Goal: Navigation & Orientation: Find specific page/section

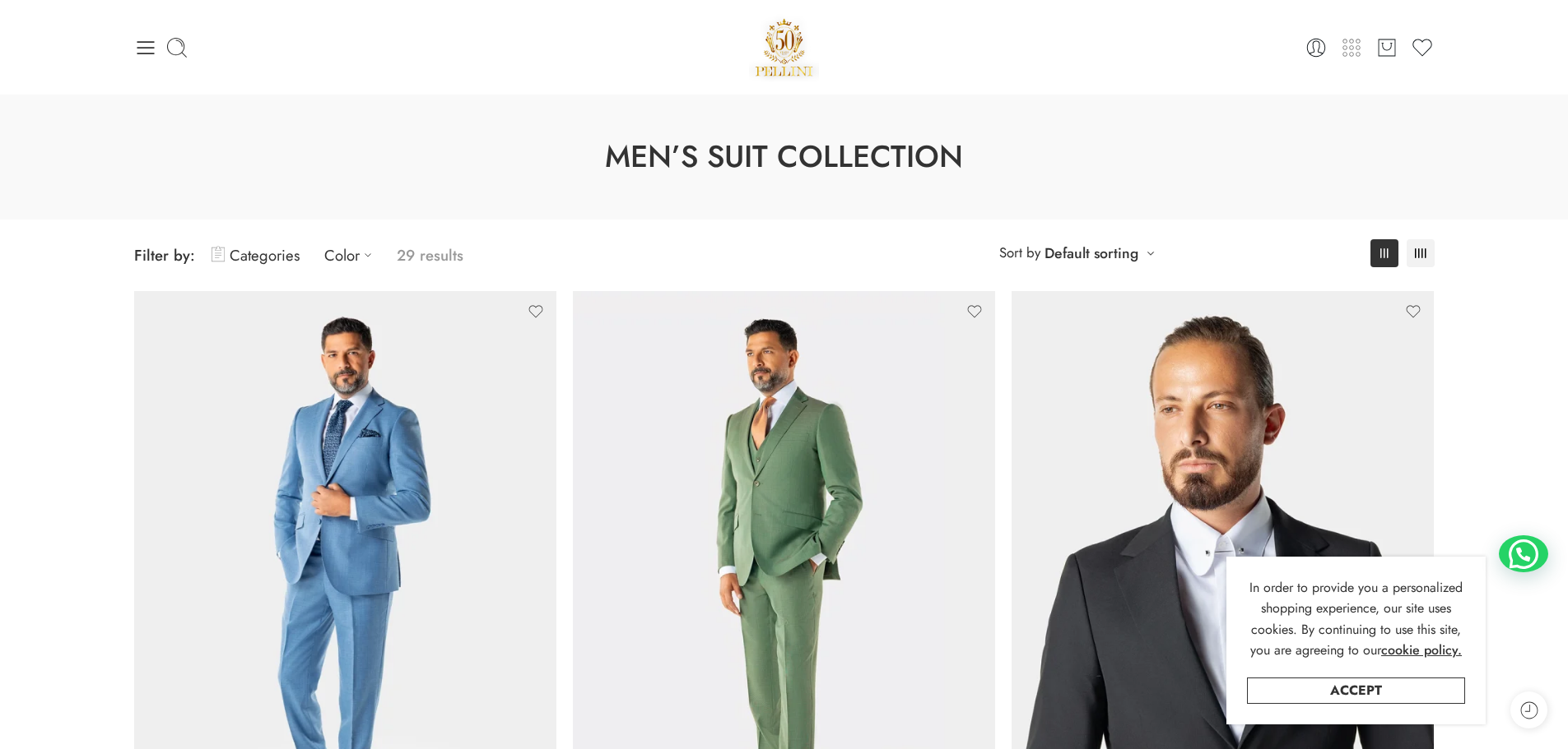
click at [1354, 47] on icon at bounding box center [1351, 47] width 5 height 5
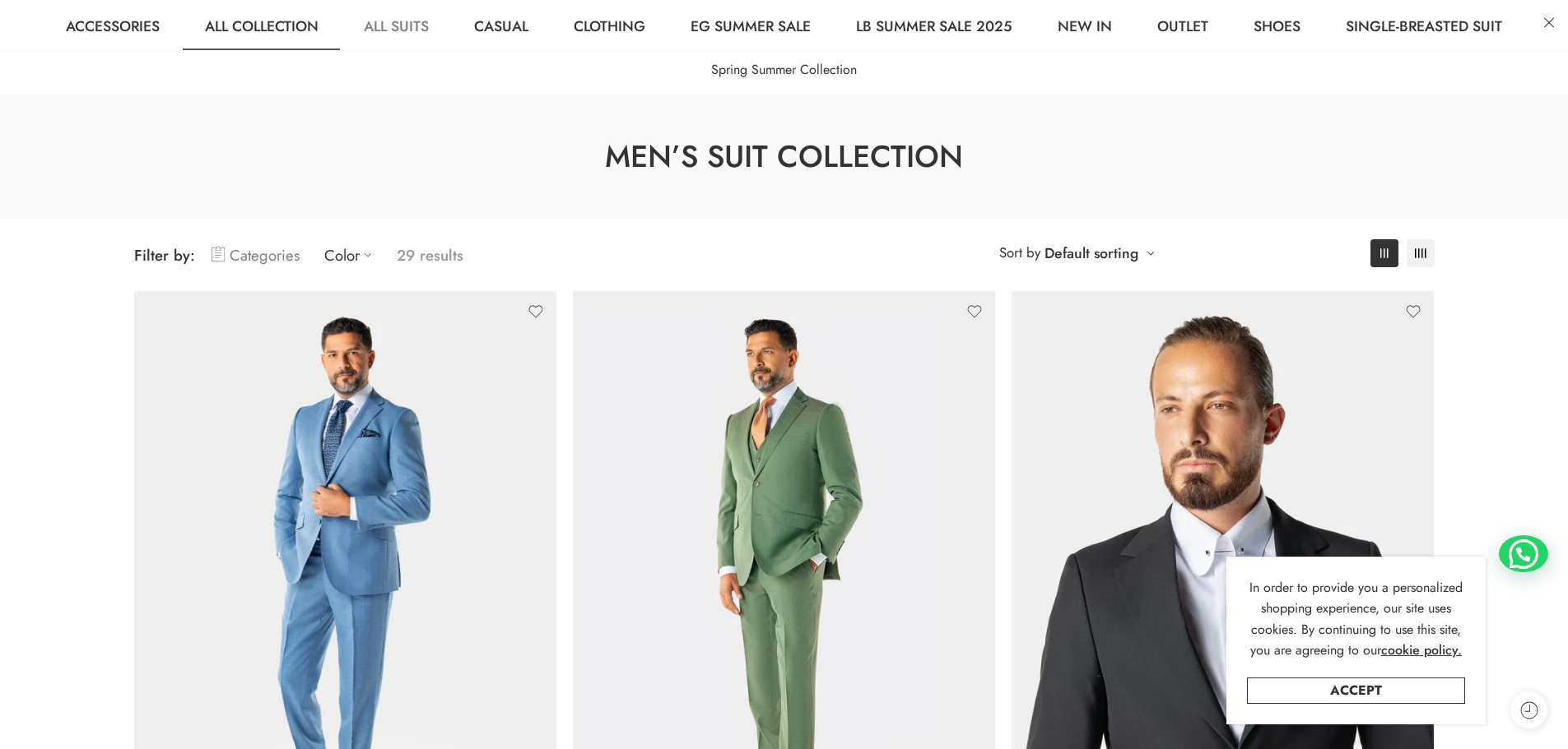
click at [256, 257] on link "Categories" at bounding box center [256, 255] width 88 height 39
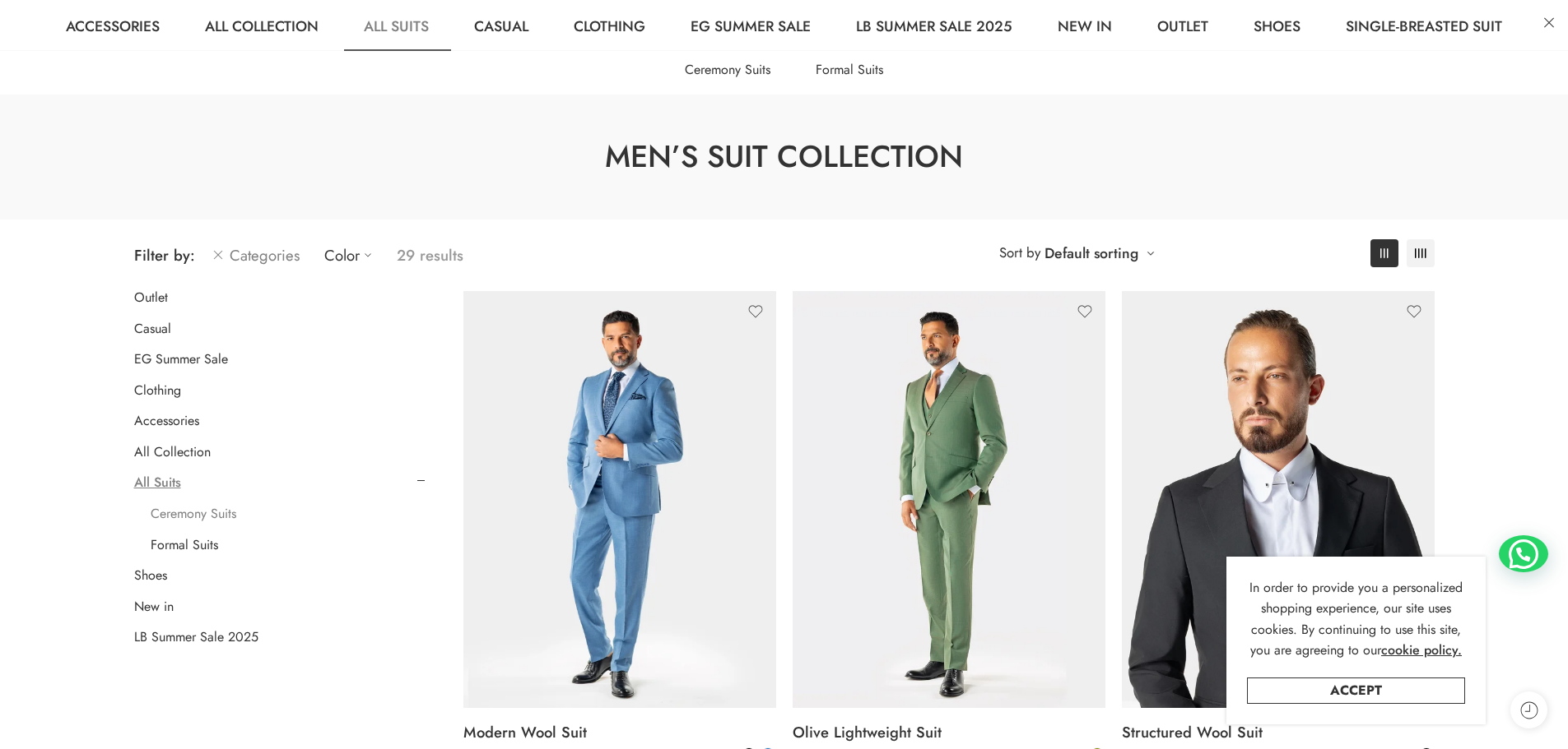
click at [208, 512] on link "Ceremony Suits" at bounding box center [193, 514] width 86 height 16
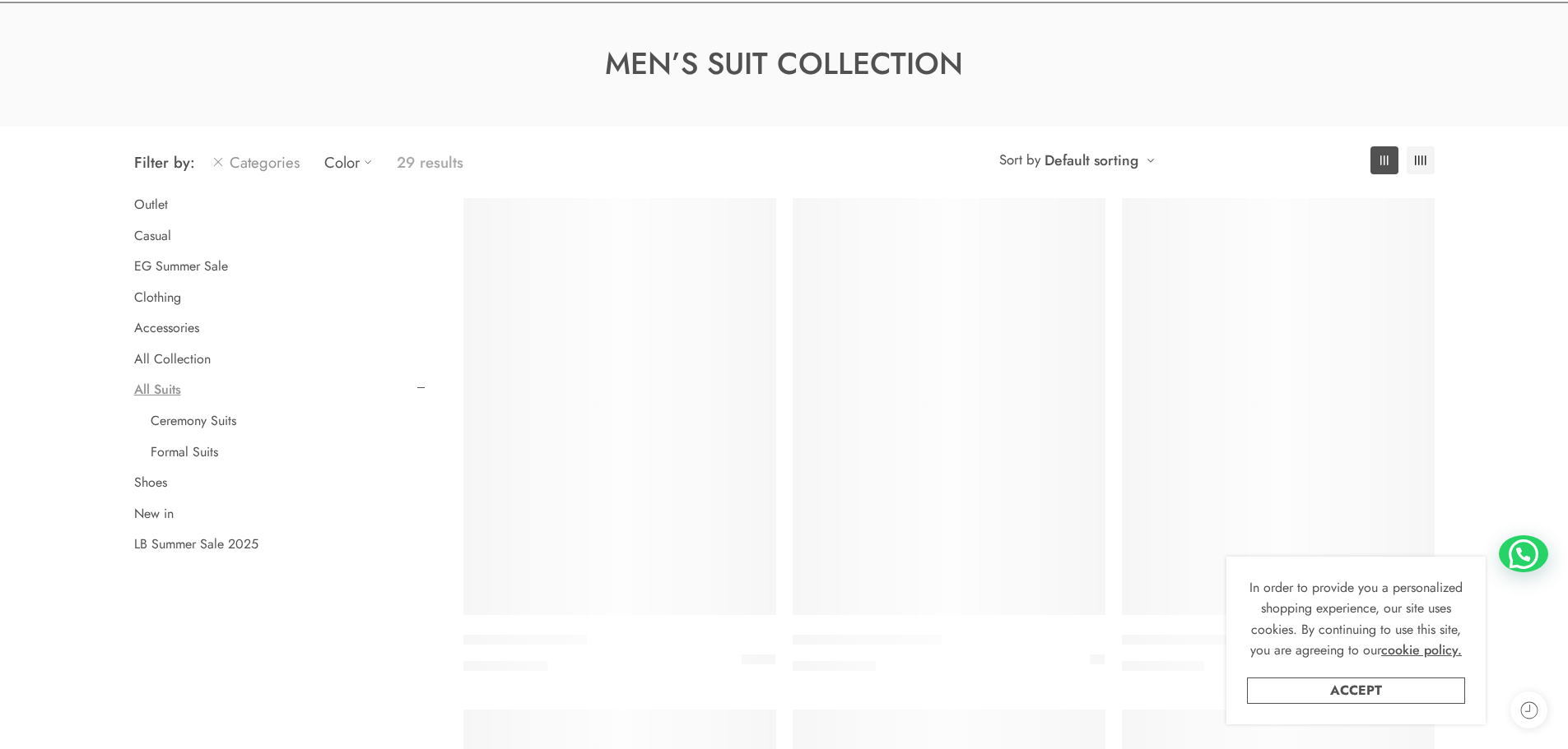
scroll to position [129, 0]
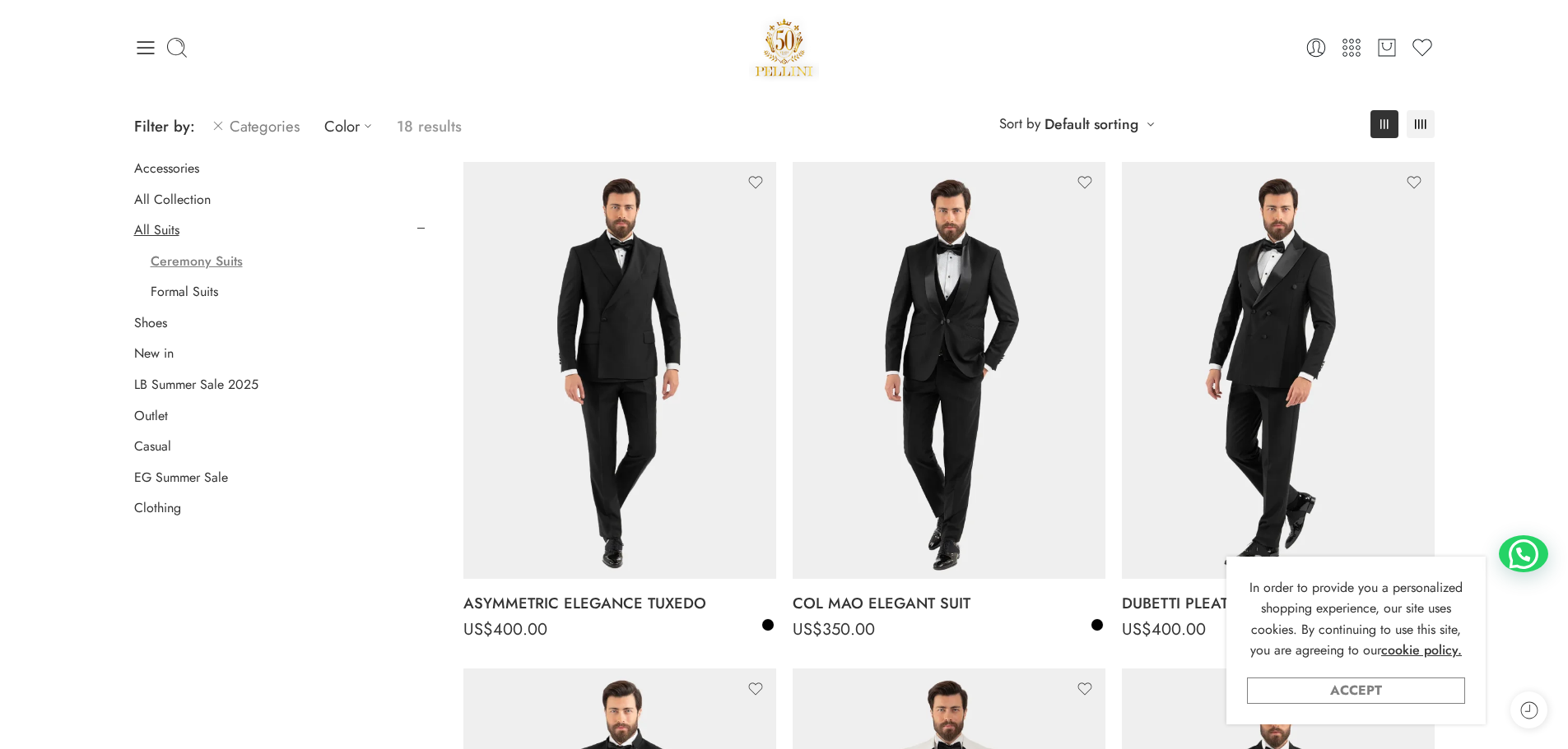
click at [1400, 693] on link "Accept" at bounding box center [1355, 690] width 218 height 26
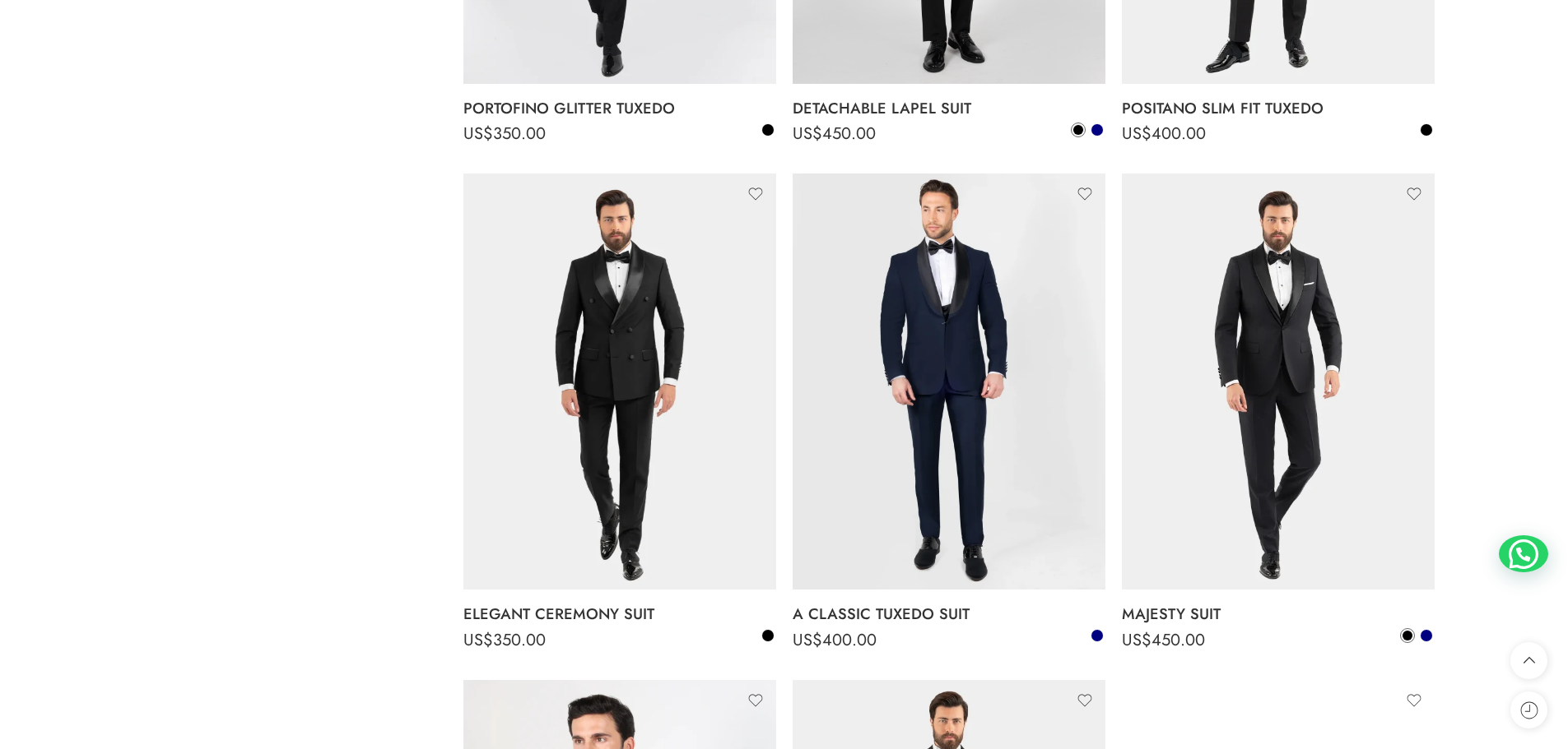
scroll to position [0, 0]
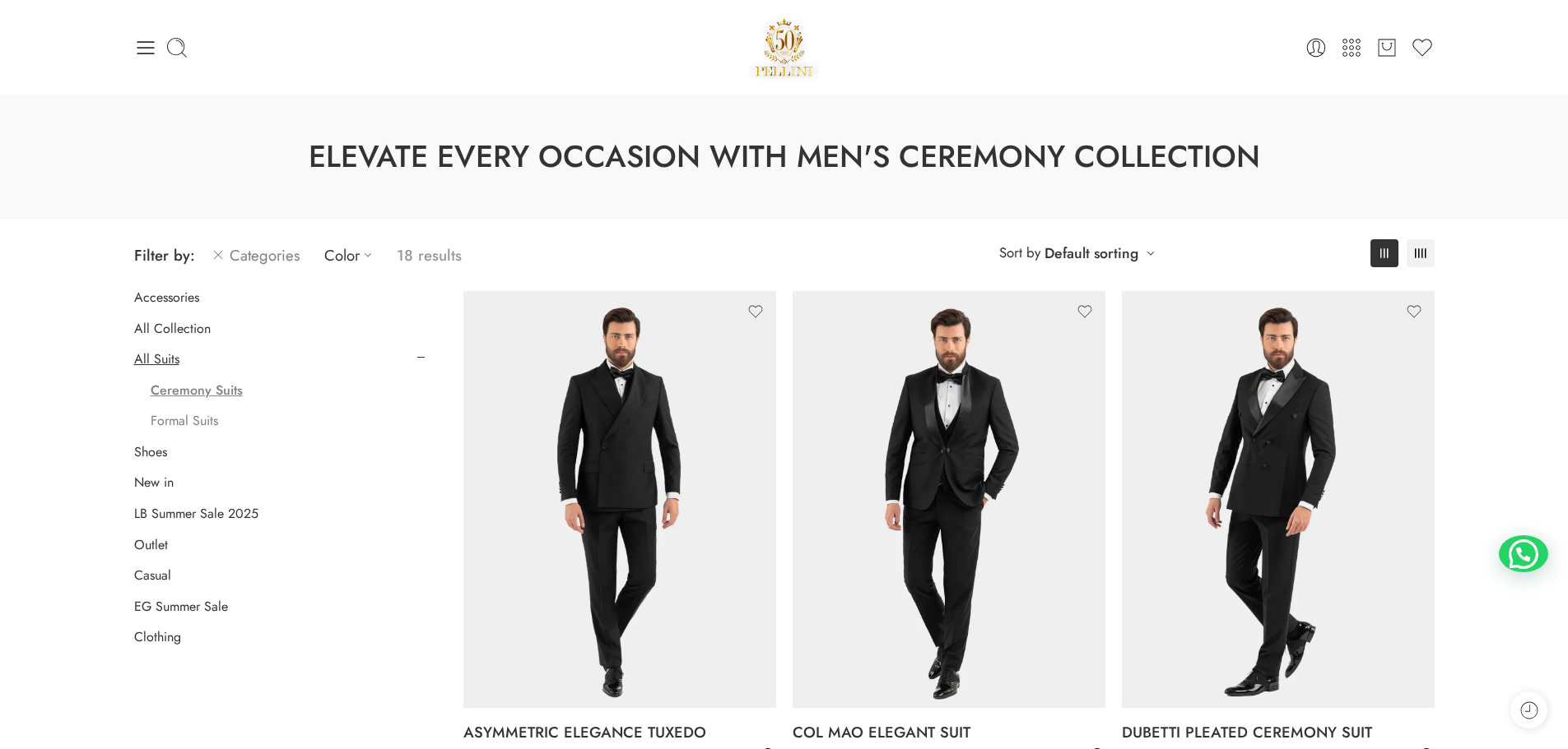
click at [205, 418] on link "Formal Suits" at bounding box center [184, 421] width 68 height 16
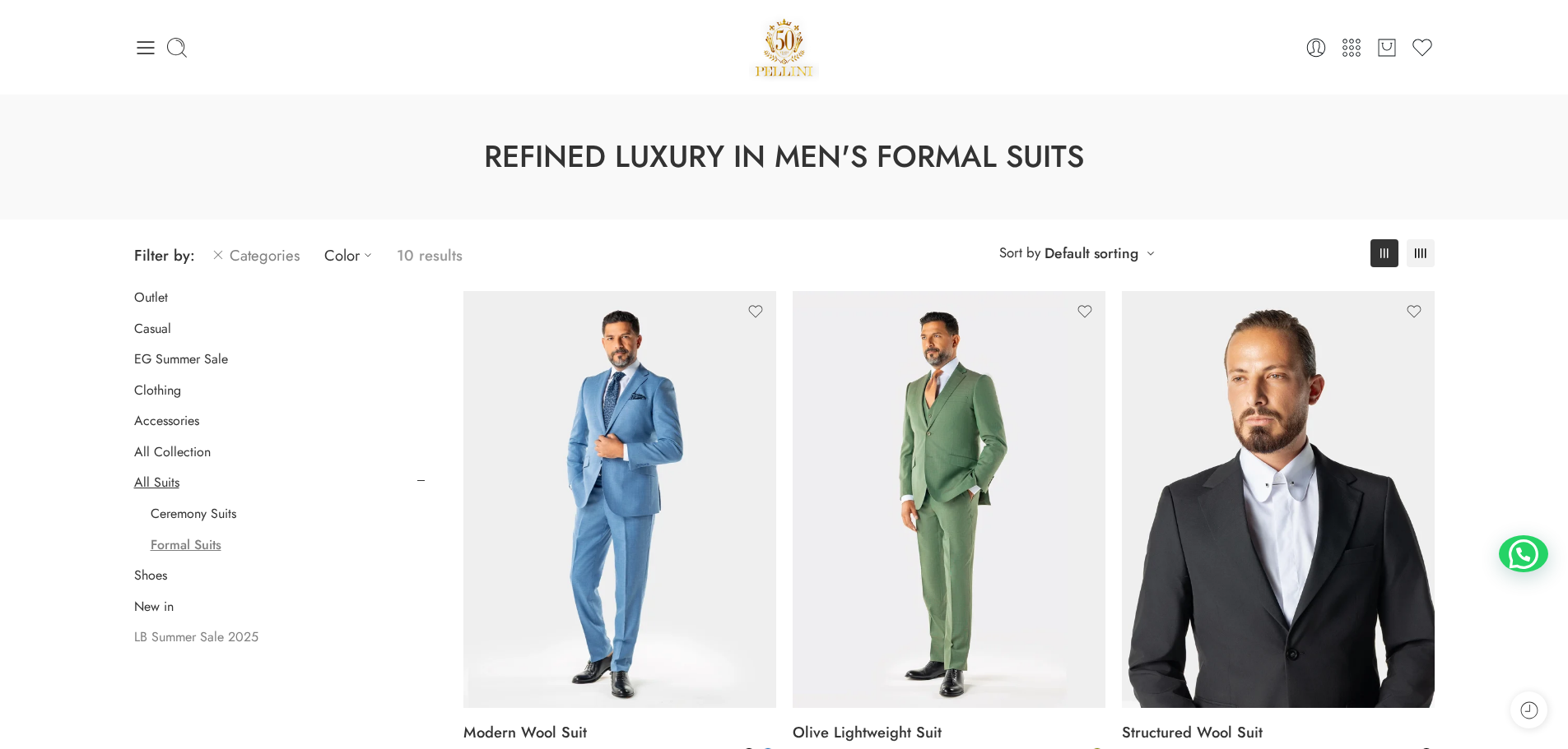
click at [159, 641] on link "LB Summer Sale 2025" at bounding box center [196, 637] width 124 height 16
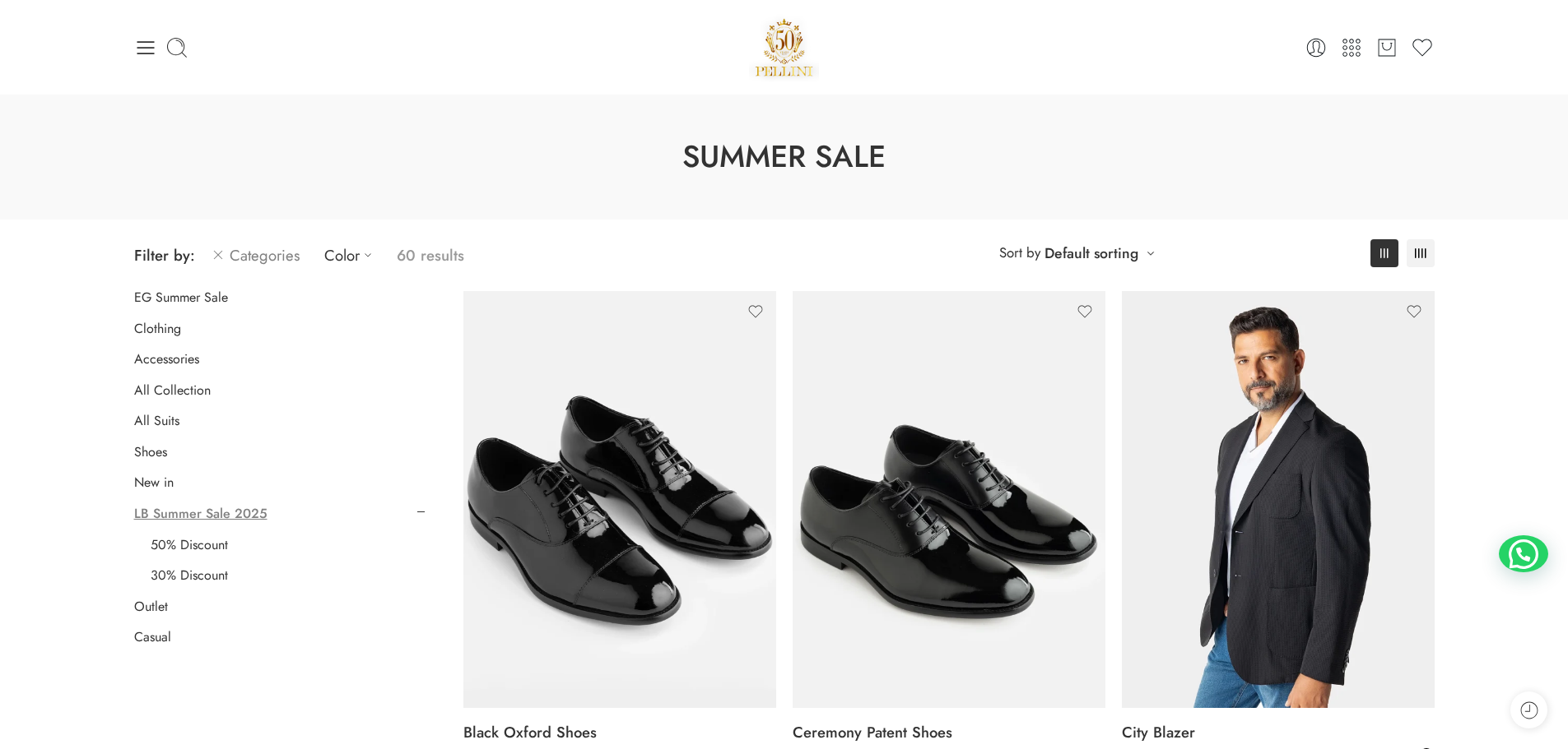
click at [140, 605] on link "Outlet" at bounding box center [150, 607] width 33 height 16
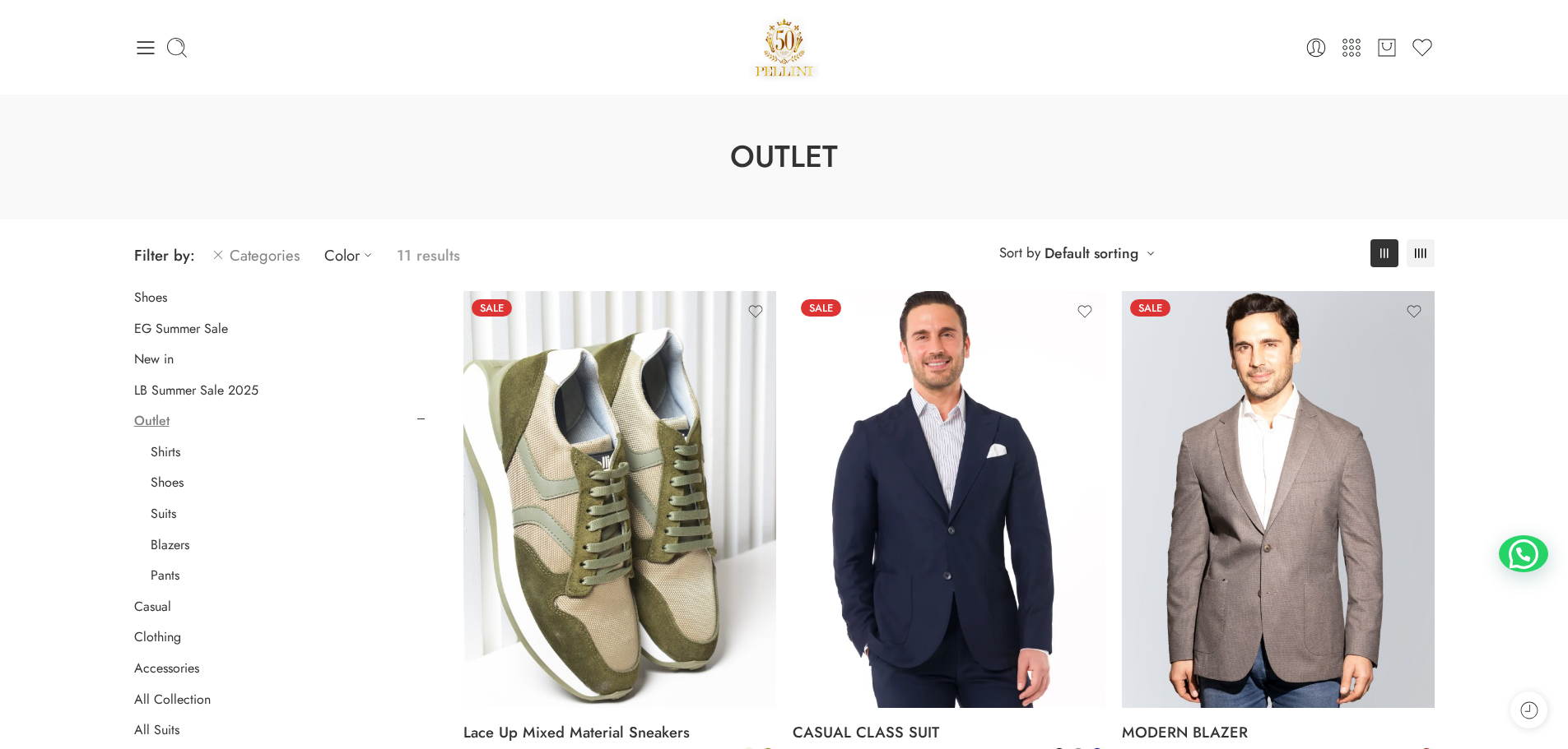
click at [217, 253] on icon at bounding box center [218, 255] width 14 height 20
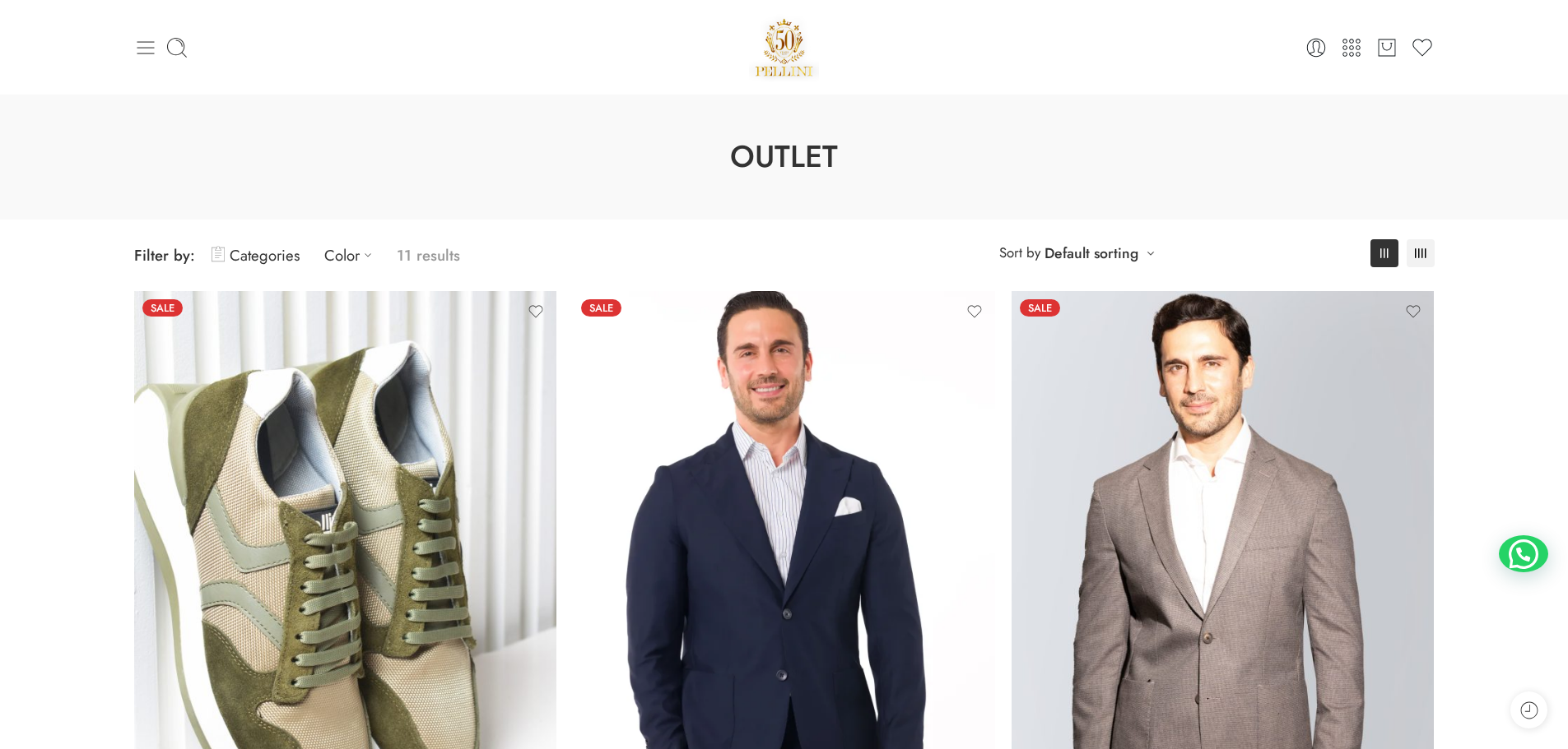
click at [148, 51] on icon at bounding box center [146, 48] width 23 height 23
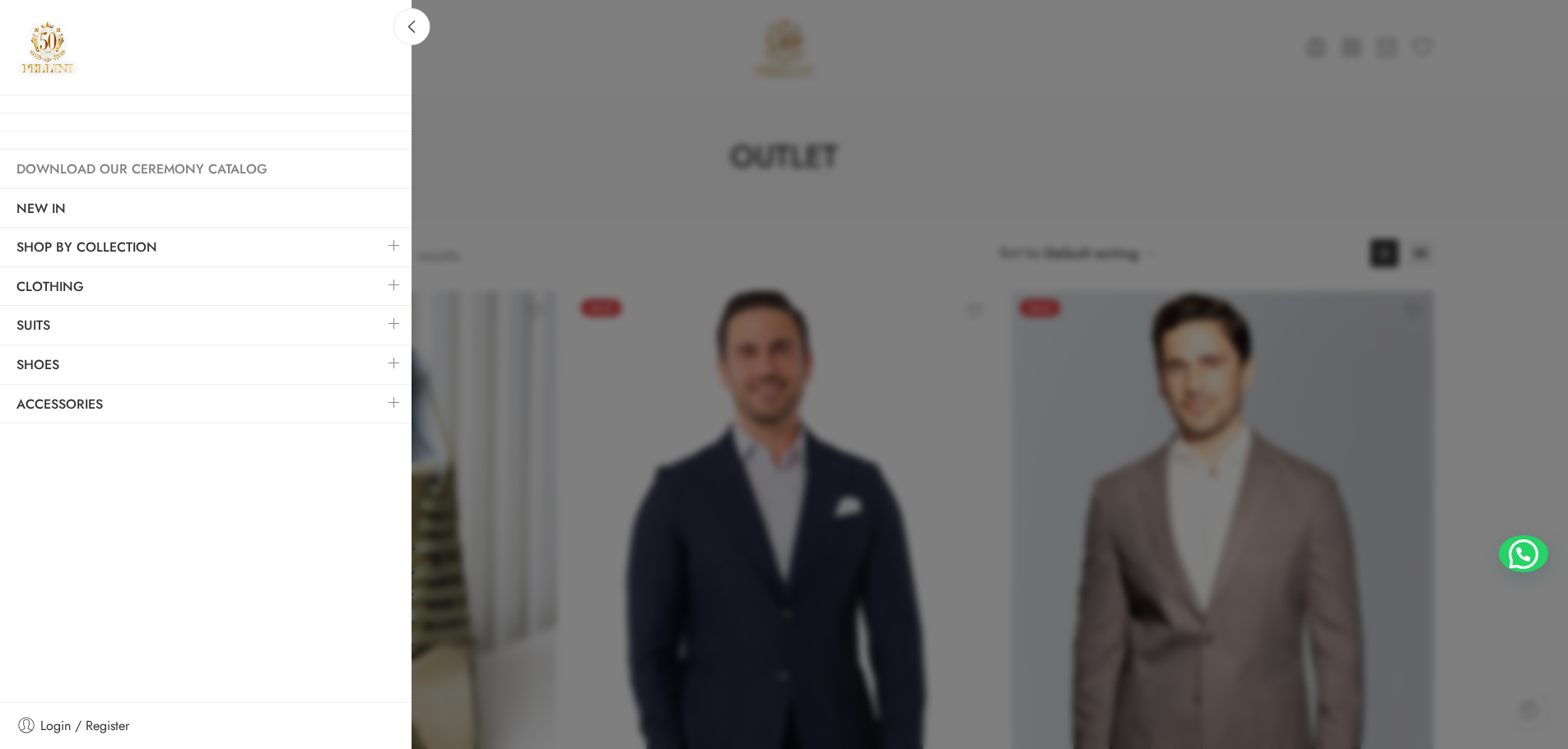
click at [150, 174] on link "Download Our Ceremony Catalog" at bounding box center [205, 169] width 412 height 38
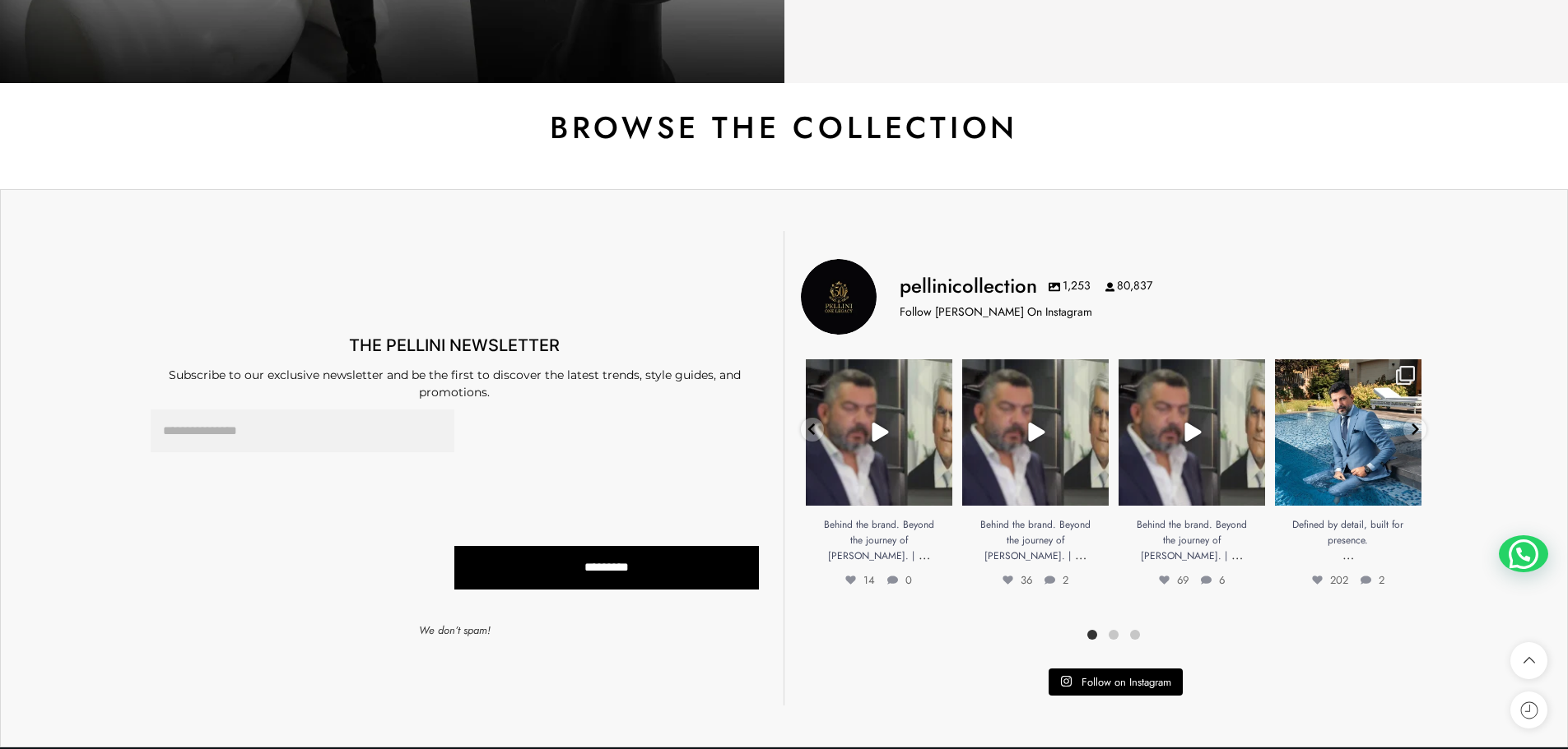
scroll to position [823, 0]
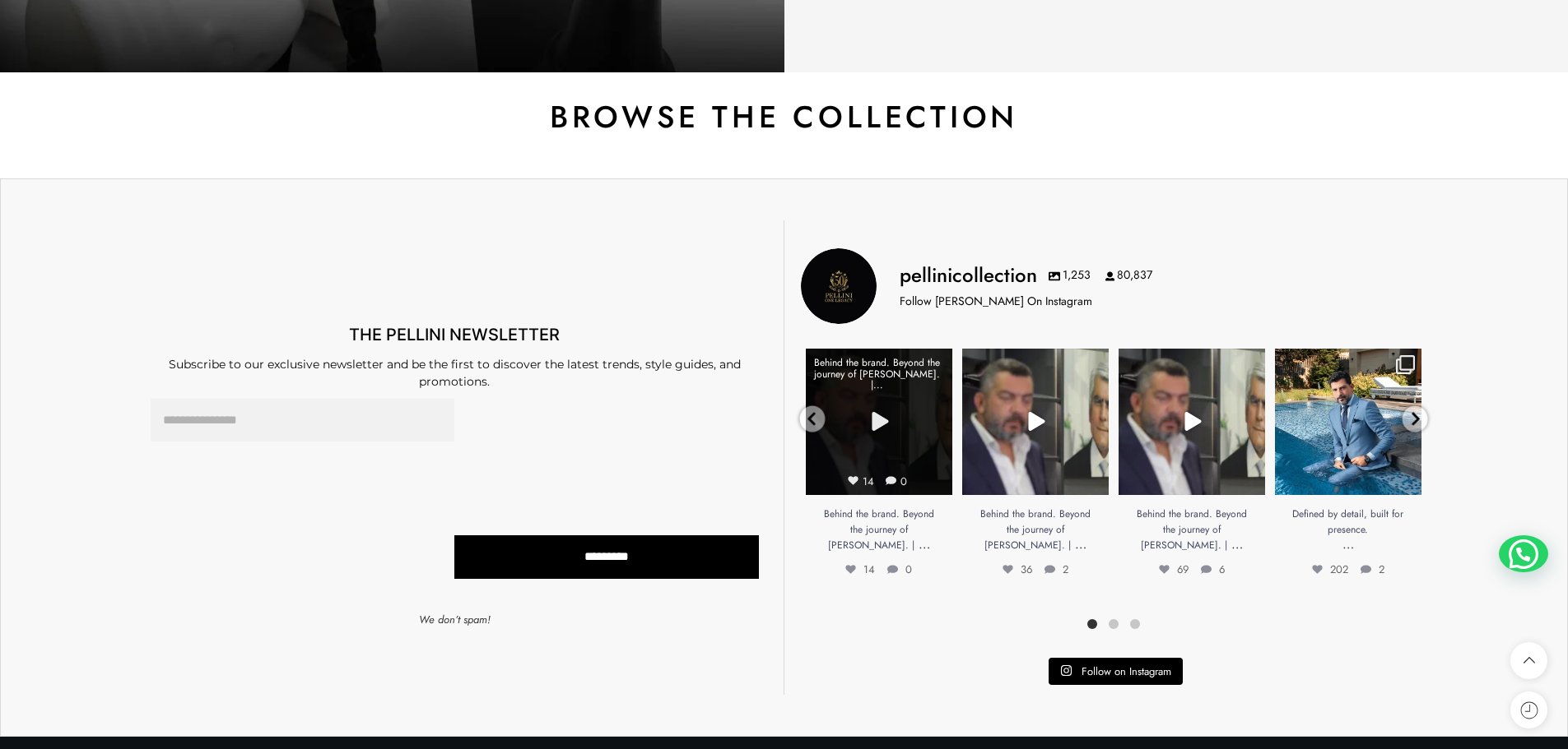
click at [920, 432] on link "Open" at bounding box center [879, 421] width 147 height 147
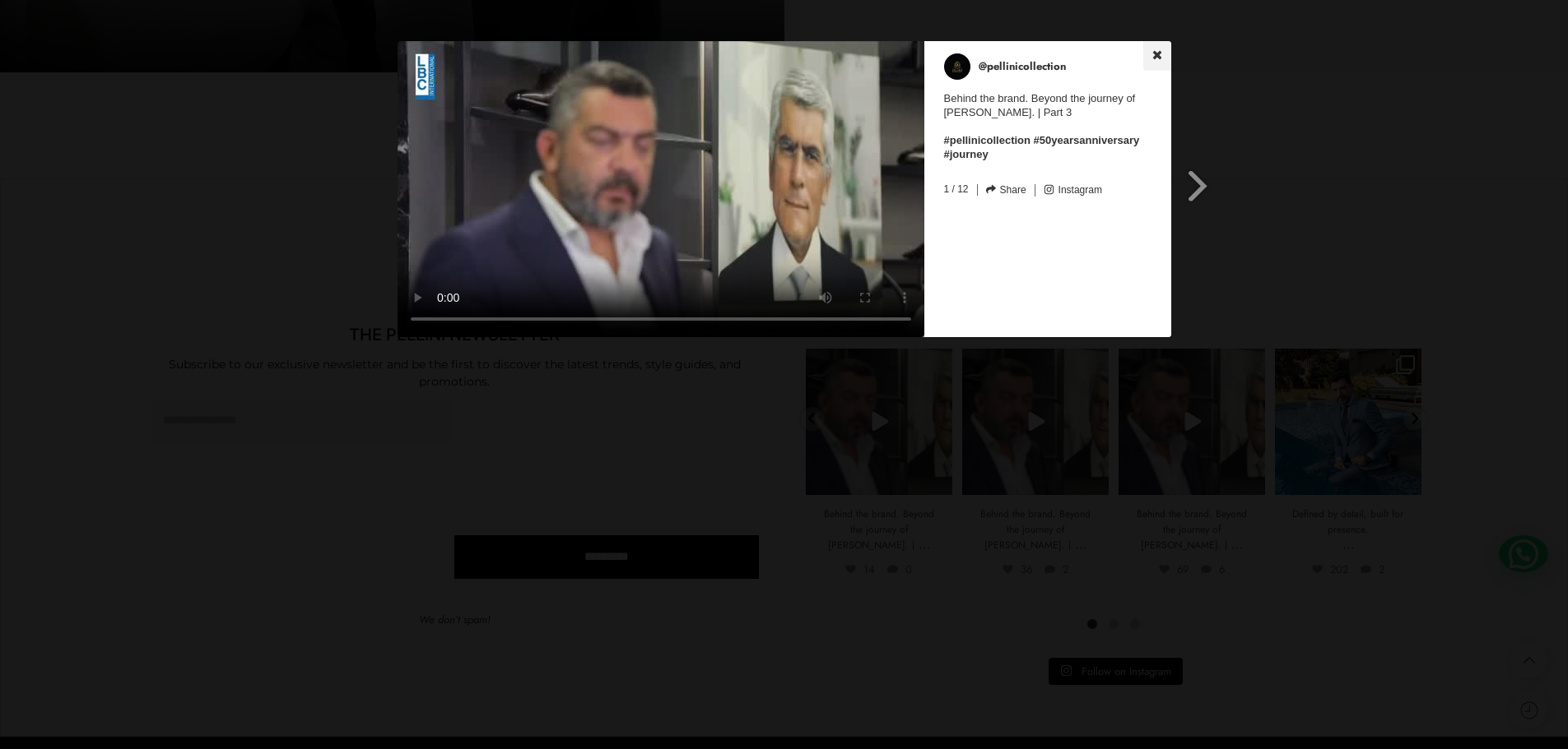
click at [1156, 51] on icon at bounding box center [1156, 55] width 12 height 12
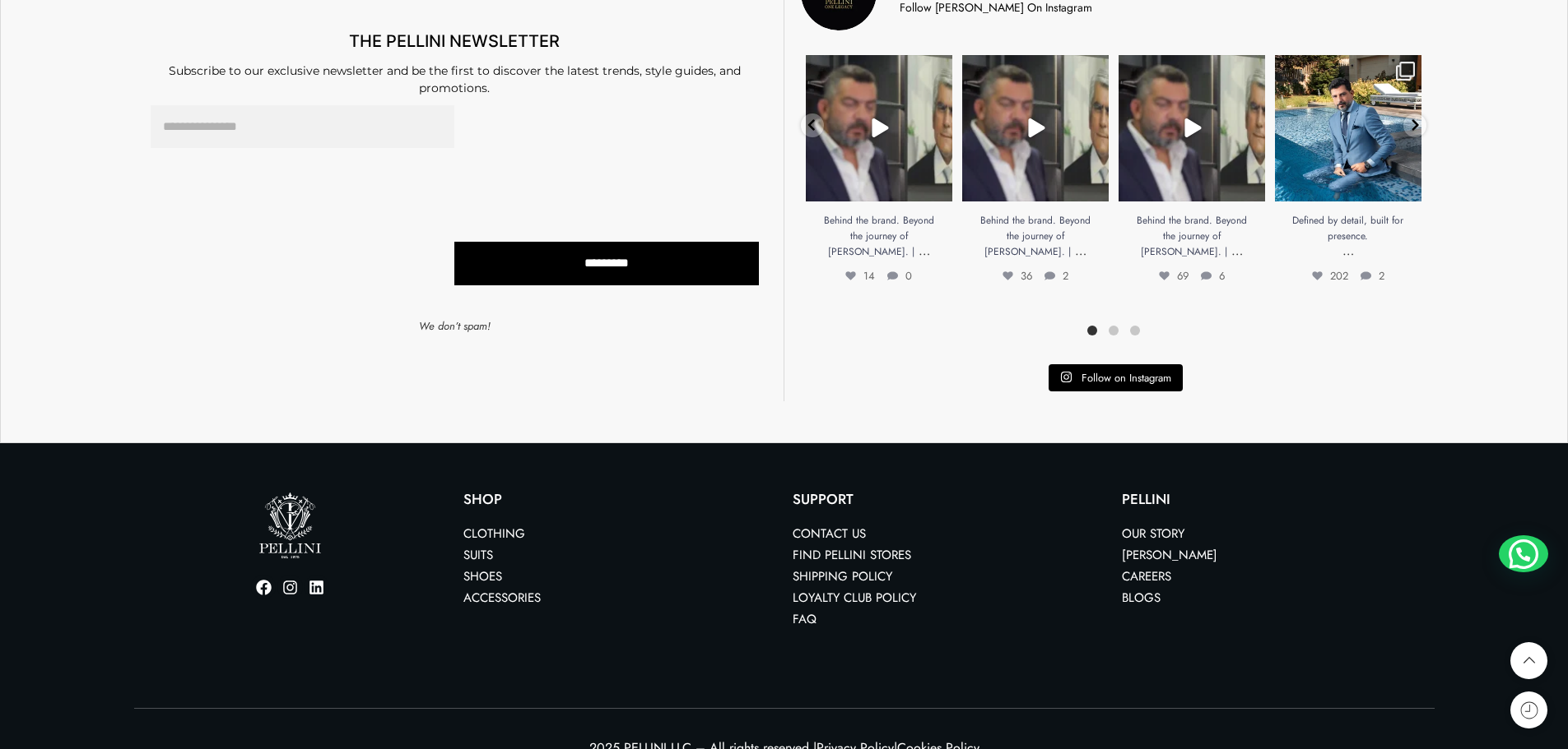
scroll to position [1127, 0]
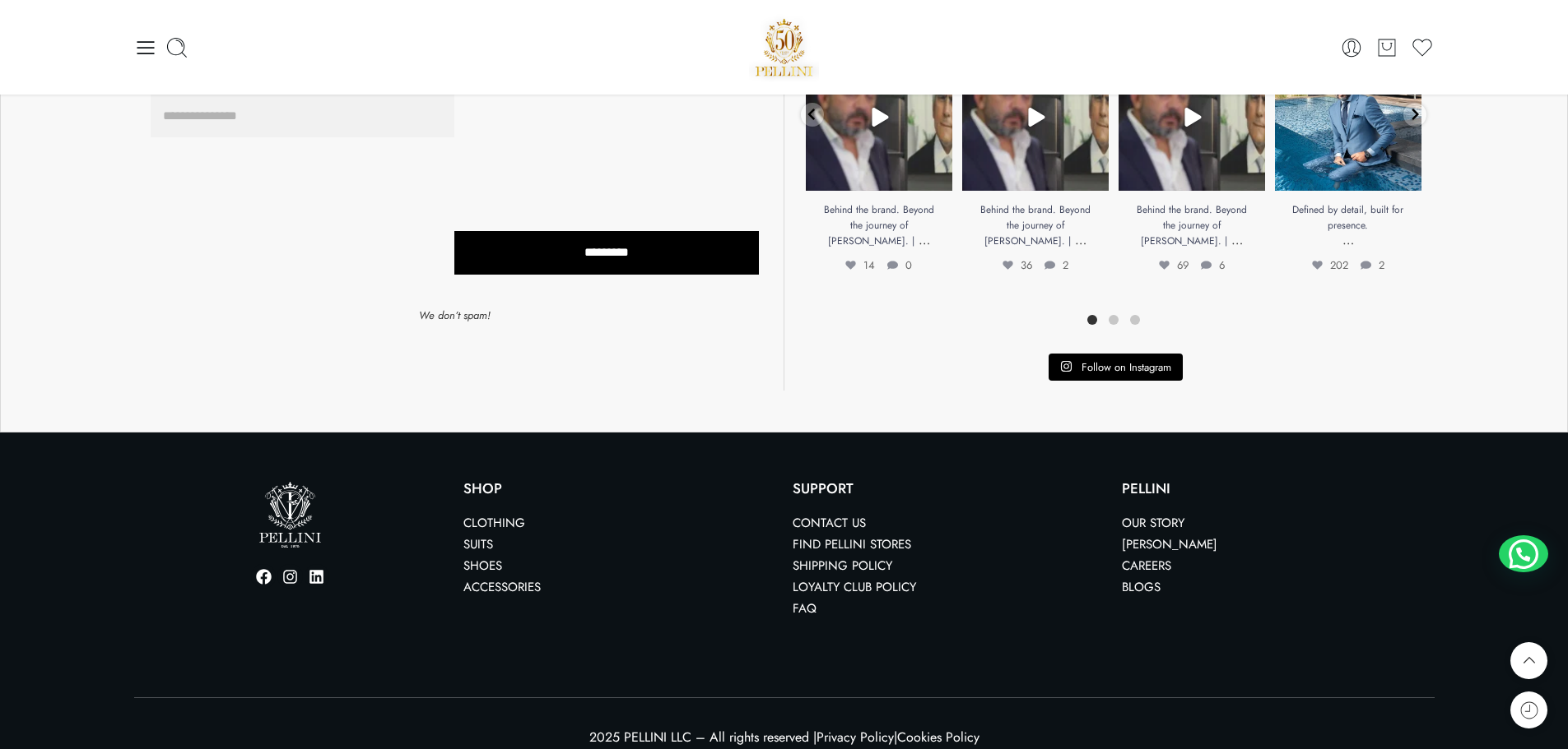
click at [1175, 514] on link "Our Story" at bounding box center [1152, 523] width 62 height 18
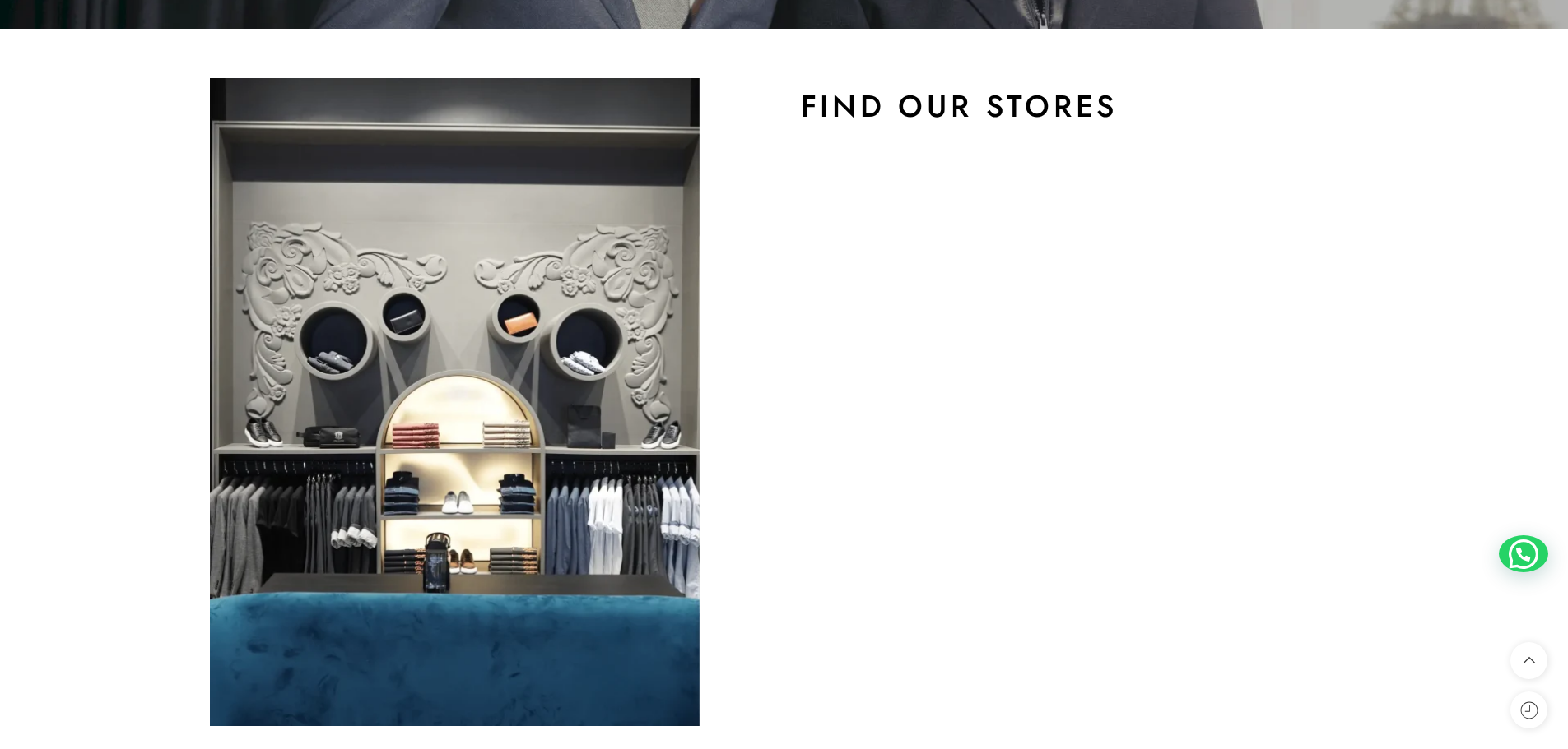
scroll to position [1069, 0]
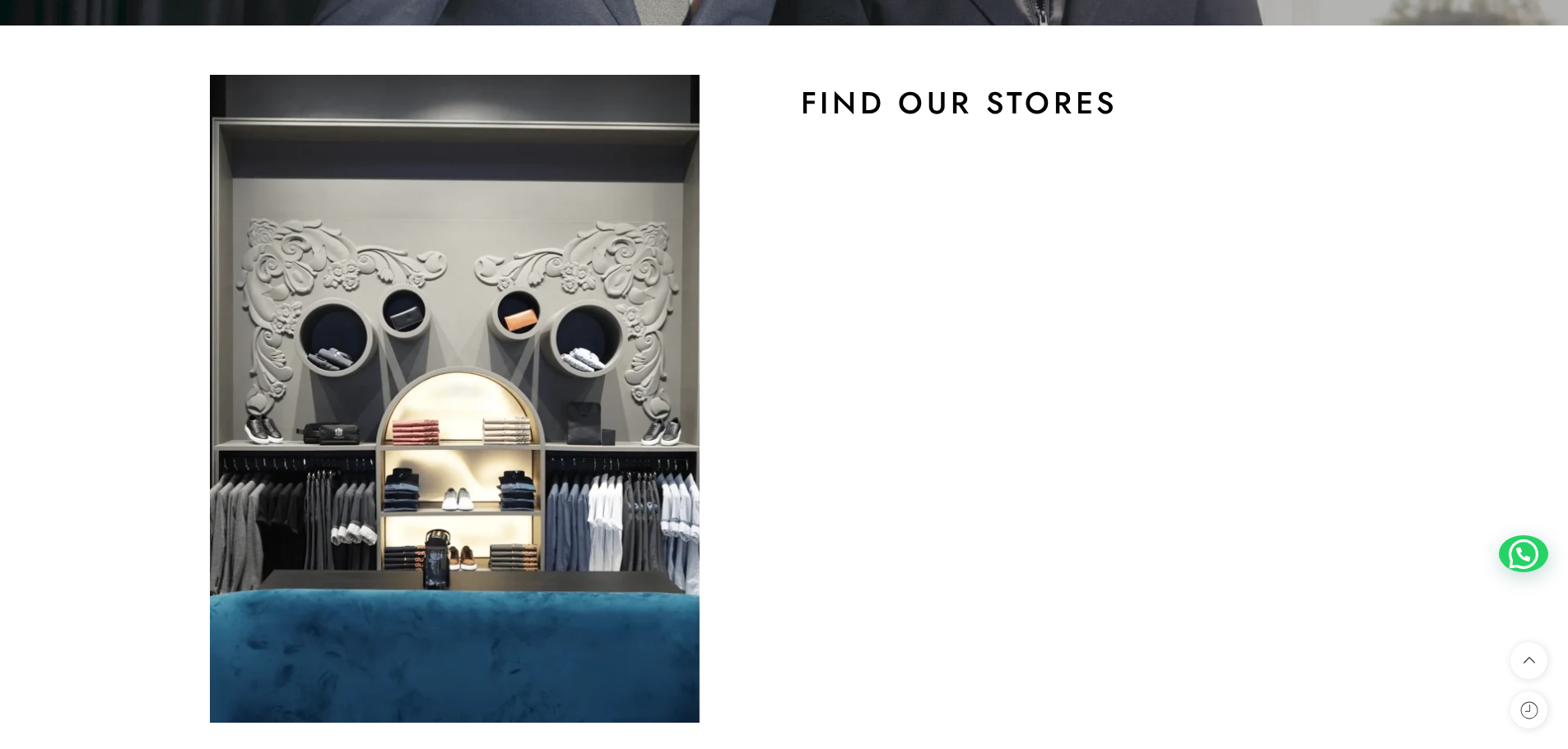
click at [938, 107] on h2 "Find Our Stores" at bounding box center [1113, 103] width 625 height 40
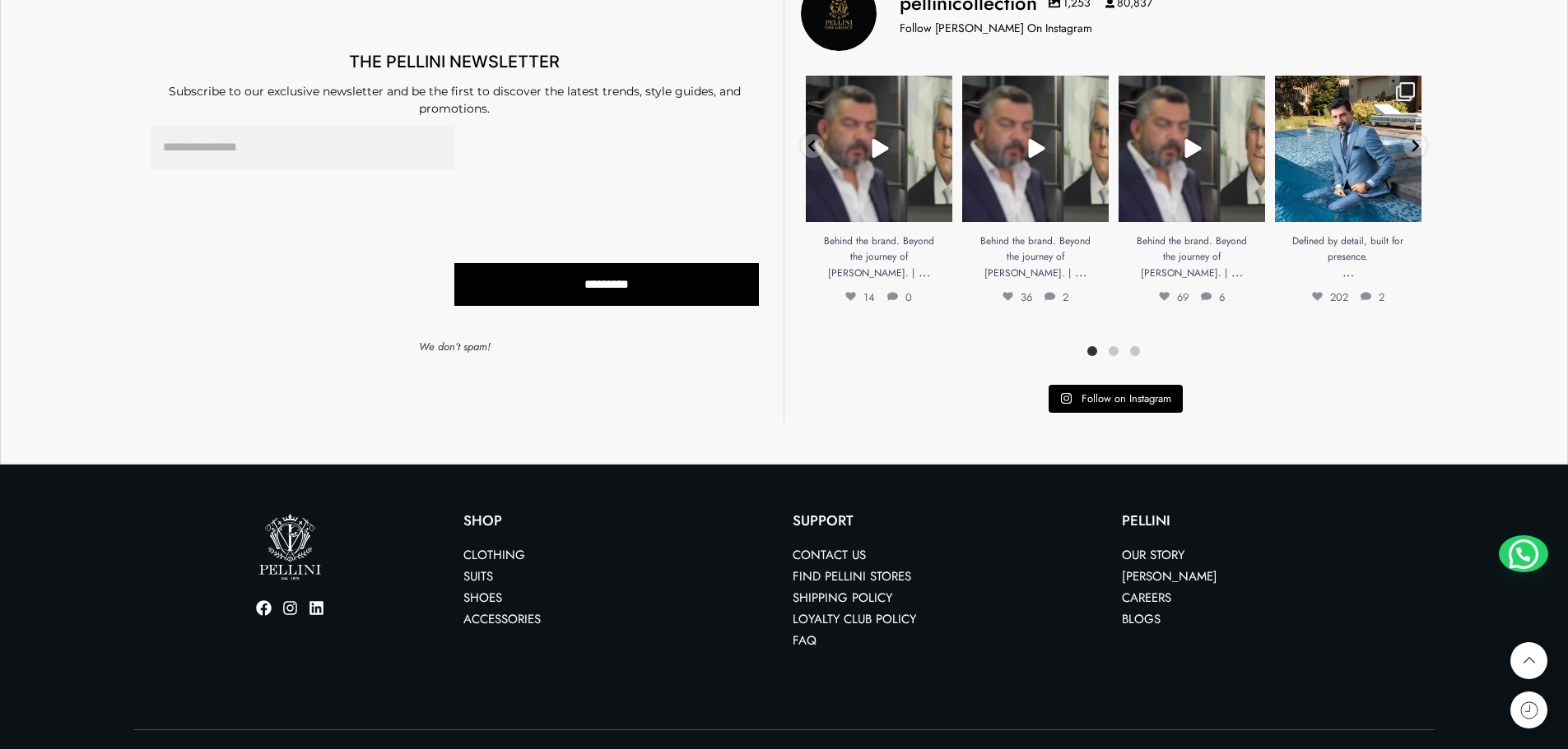
scroll to position [3009, 0]
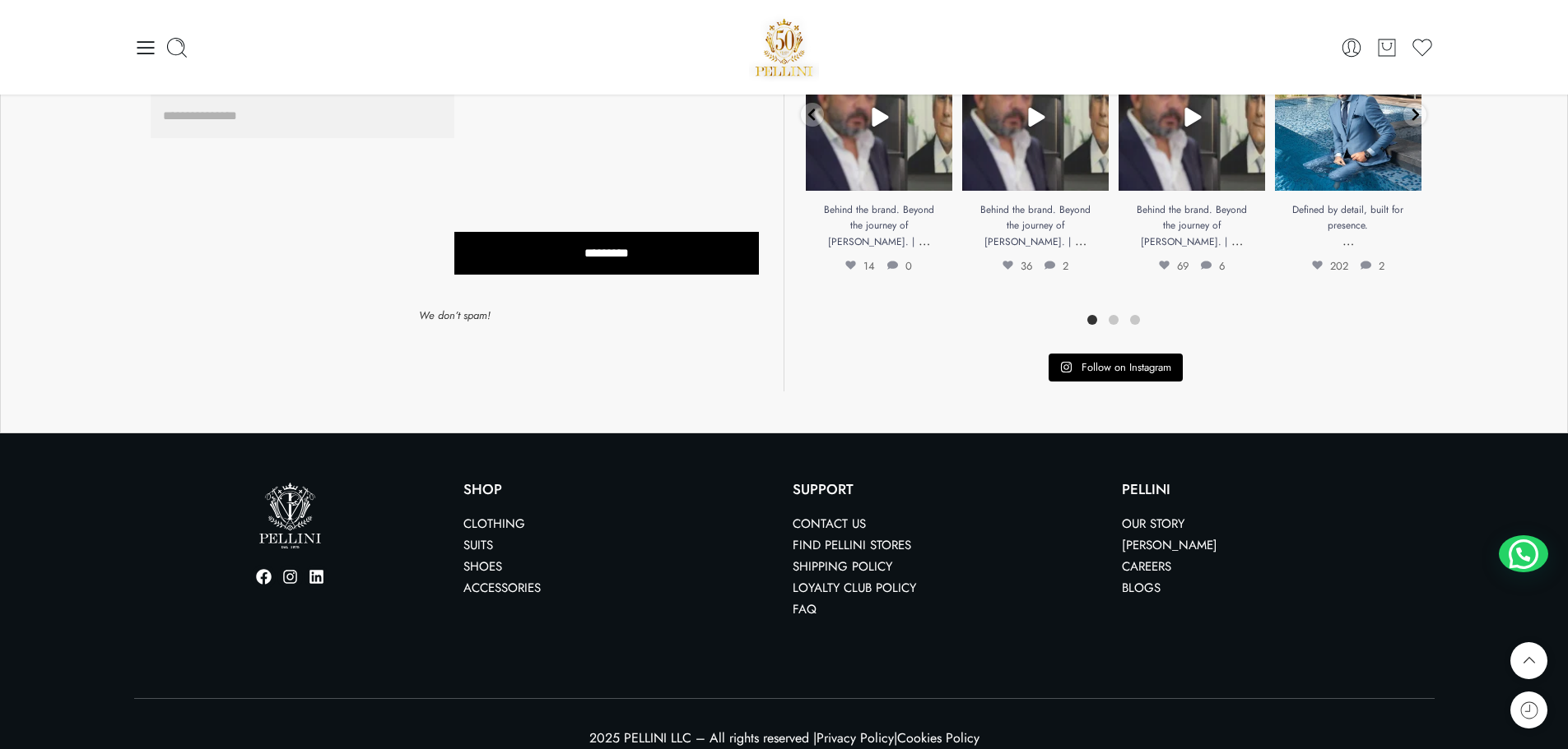
click at [820, 537] on link "Find Pellini Stores" at bounding box center [852, 546] width 119 height 18
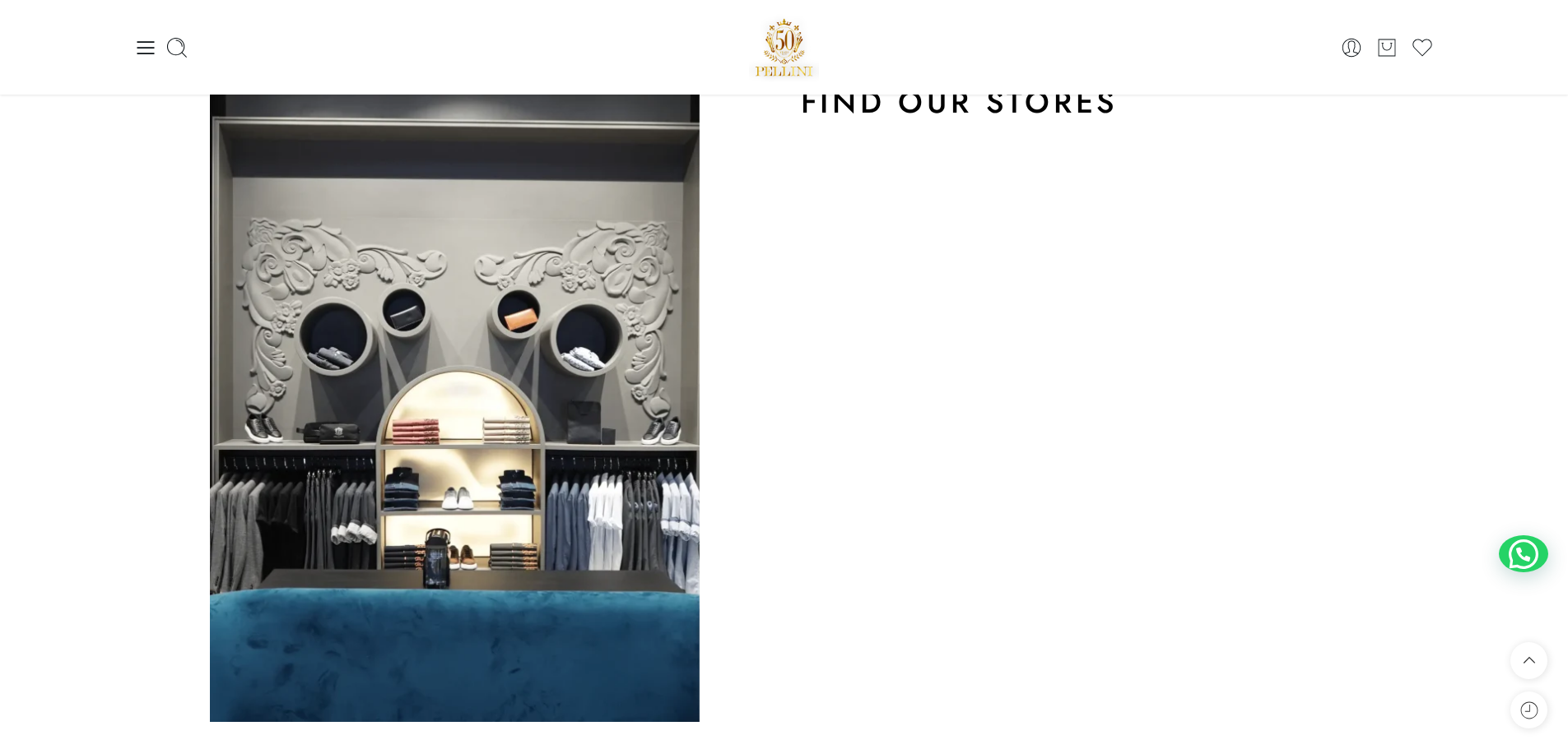
scroll to position [1018, 0]
